Goal: Use online tool/utility: Utilize a website feature to perform a specific function

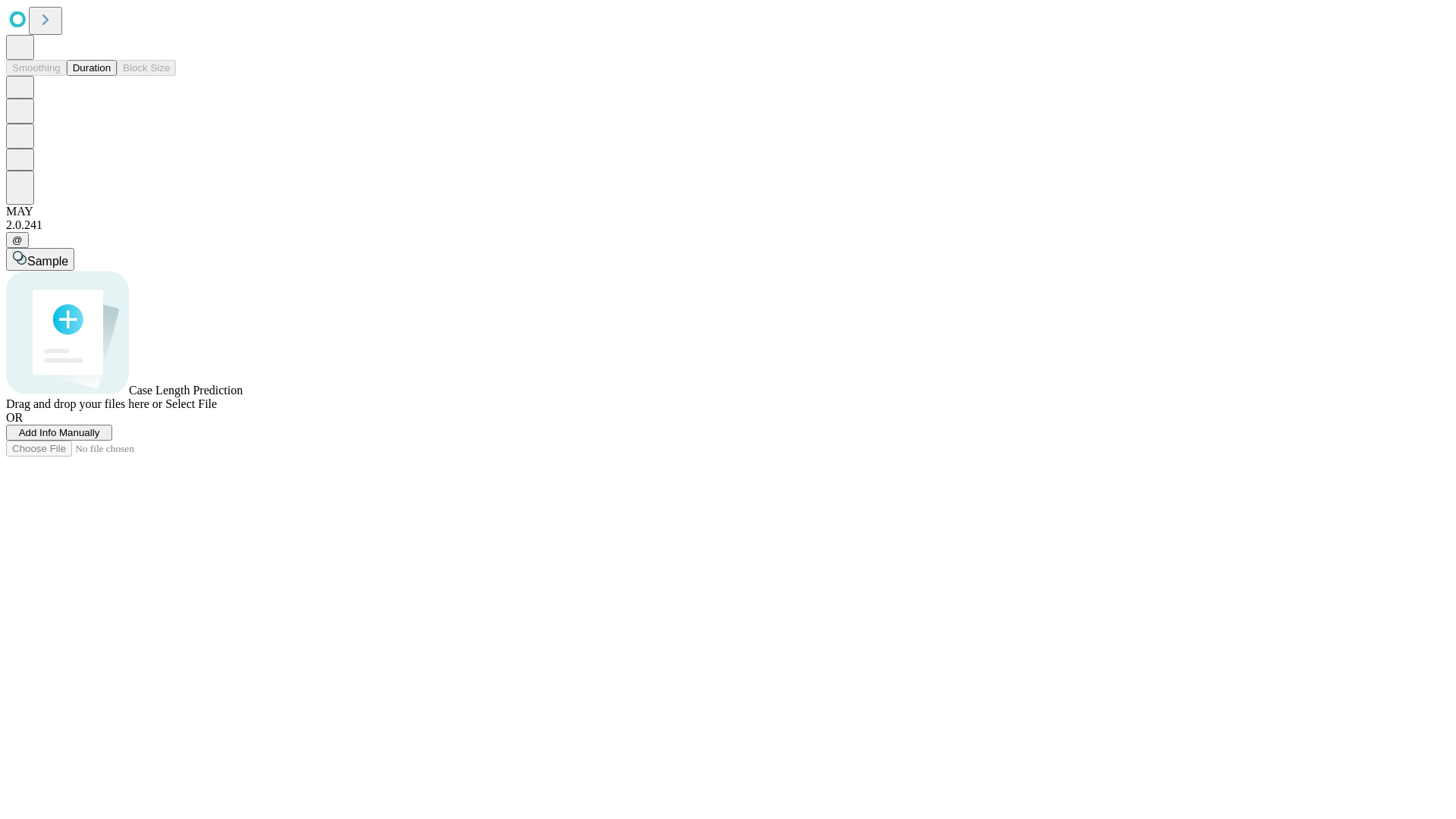
click at [111, 76] on button "Duration" at bounding box center [92, 68] width 50 height 16
click at [100, 438] on span "Add Info Manually" at bounding box center [59, 432] width 81 height 11
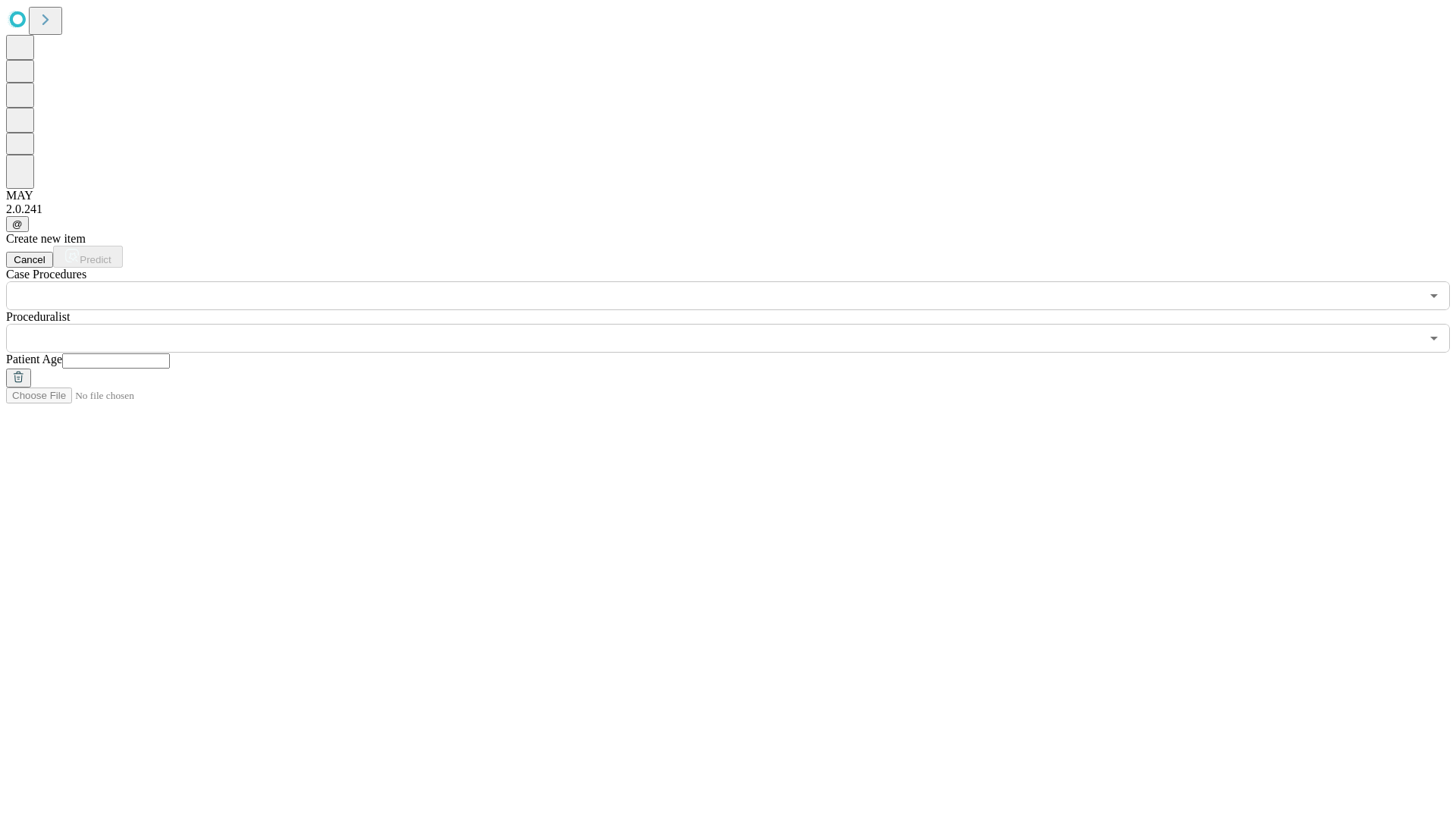
click at [170, 353] on input "text" at bounding box center [116, 361] width 108 height 15
type input "**"
click at [739, 324] on input "text" at bounding box center [714, 338] width 1415 height 29
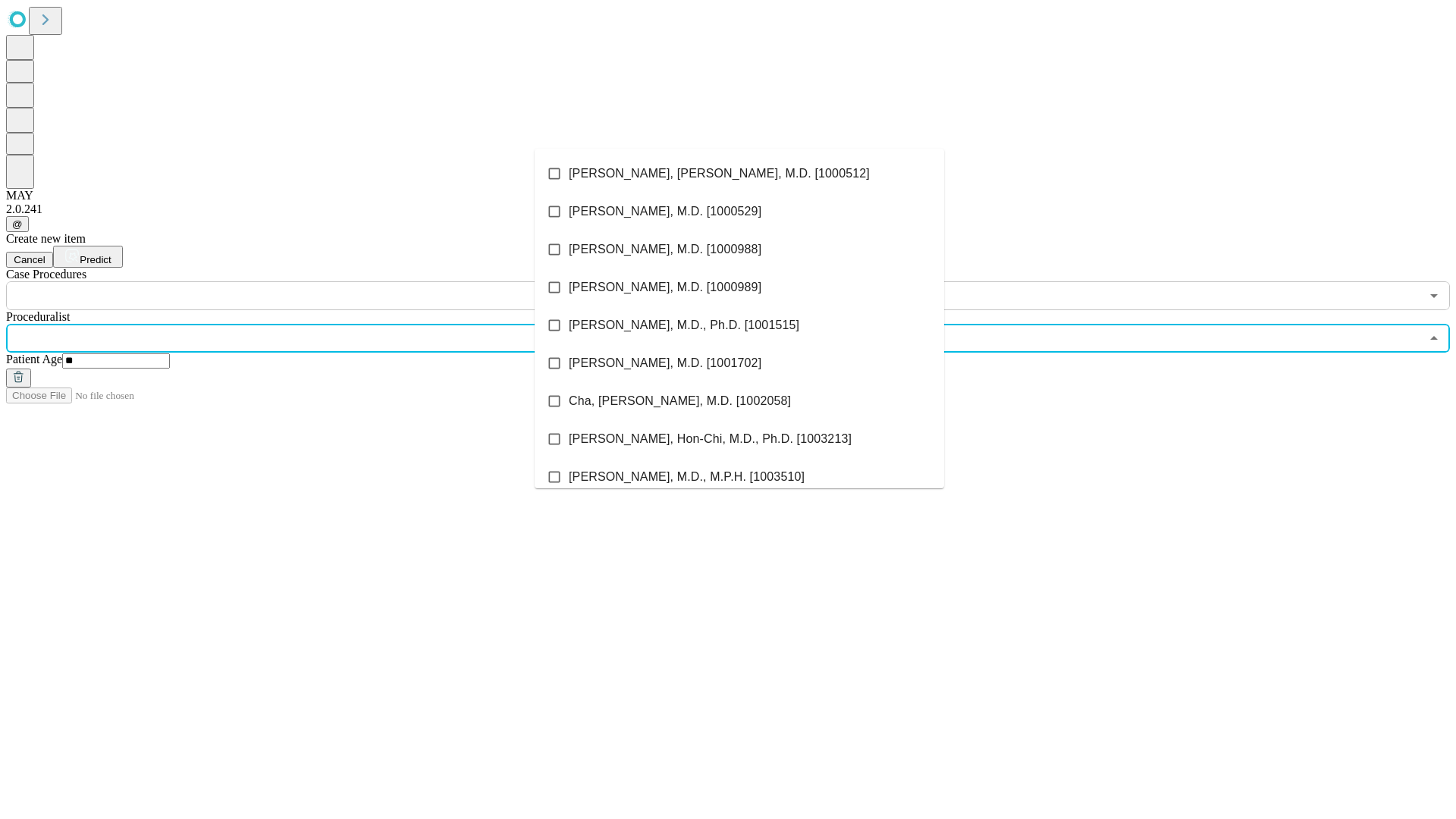
click at [739, 174] on li "[PERSON_NAME], [PERSON_NAME], M.D. [1000512]" at bounding box center [739, 174] width 410 height 38
click at [318, 281] on input "text" at bounding box center [714, 296] width 1415 height 29
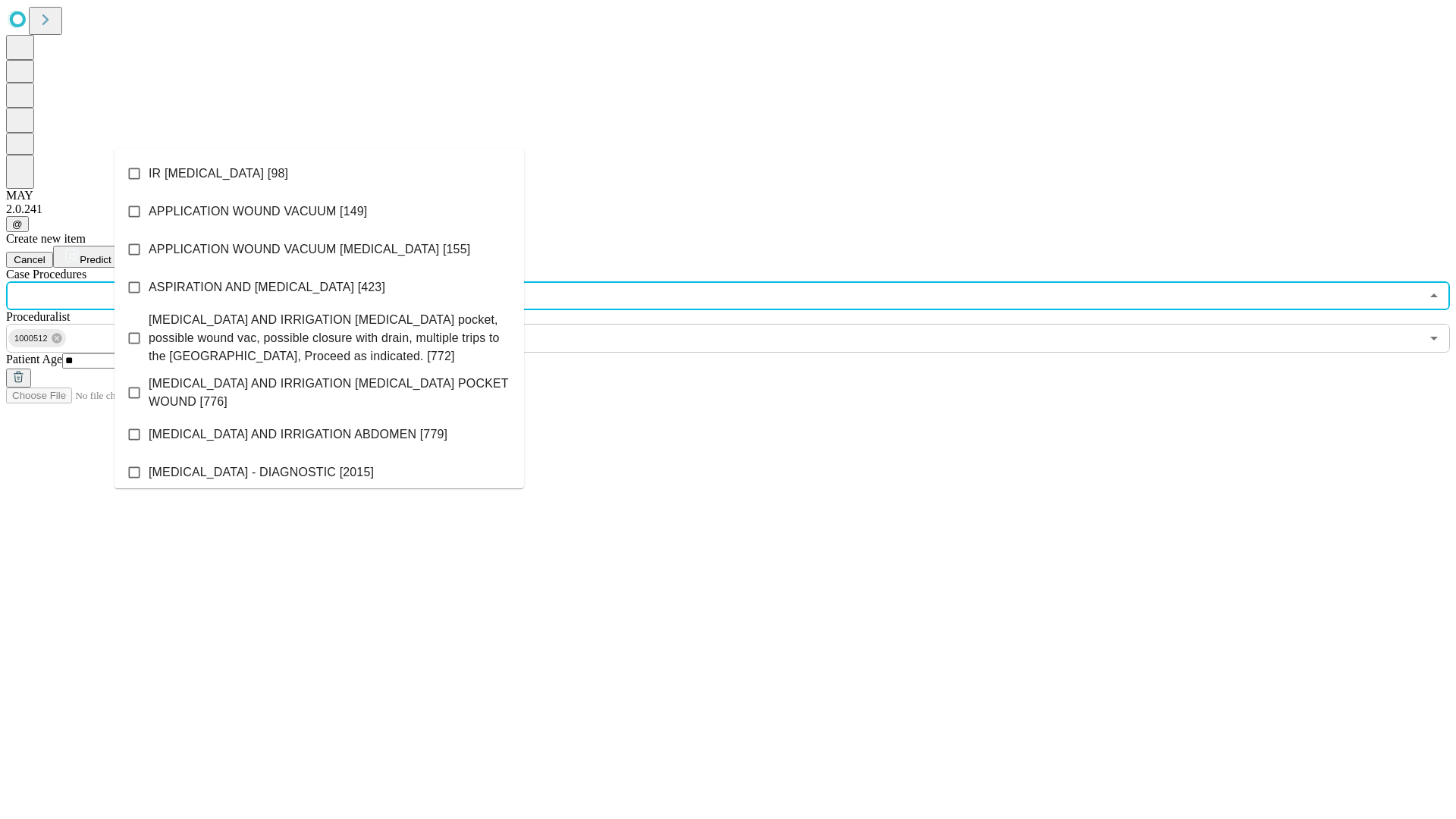
click at [319, 174] on li "IR [MEDICAL_DATA] [98]" at bounding box center [319, 174] width 410 height 38
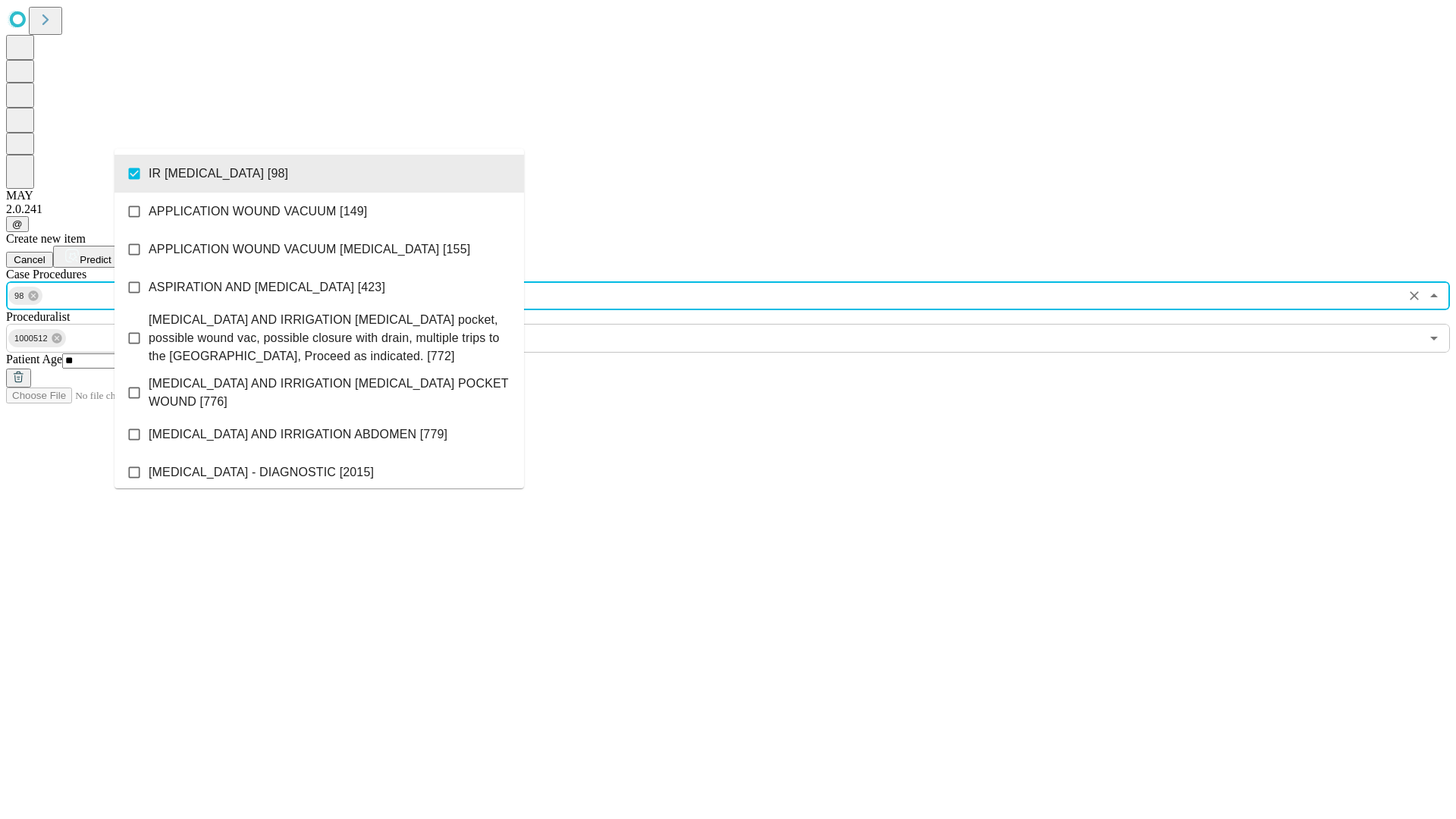
click at [111, 254] on span "Predict" at bounding box center [95, 259] width 31 height 11
